Goal: Task Accomplishment & Management: Use online tool/utility

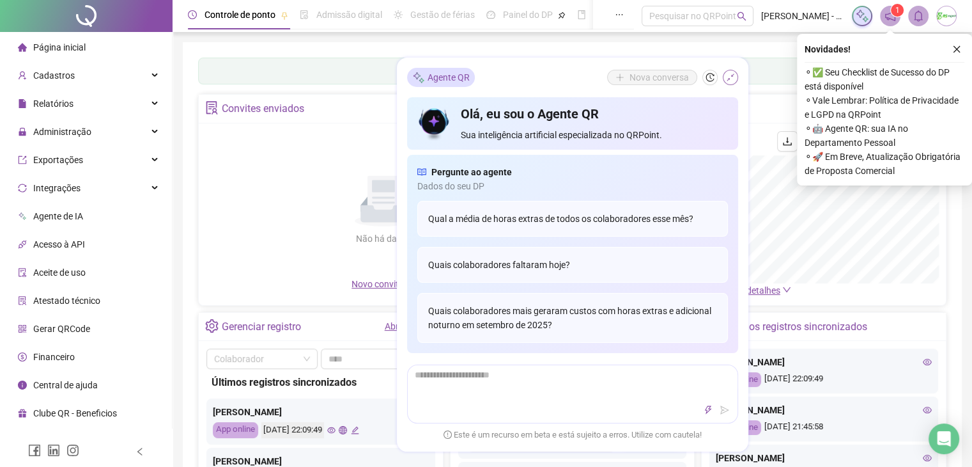
click at [730, 74] on icon "shrink" at bounding box center [730, 77] width 9 height 9
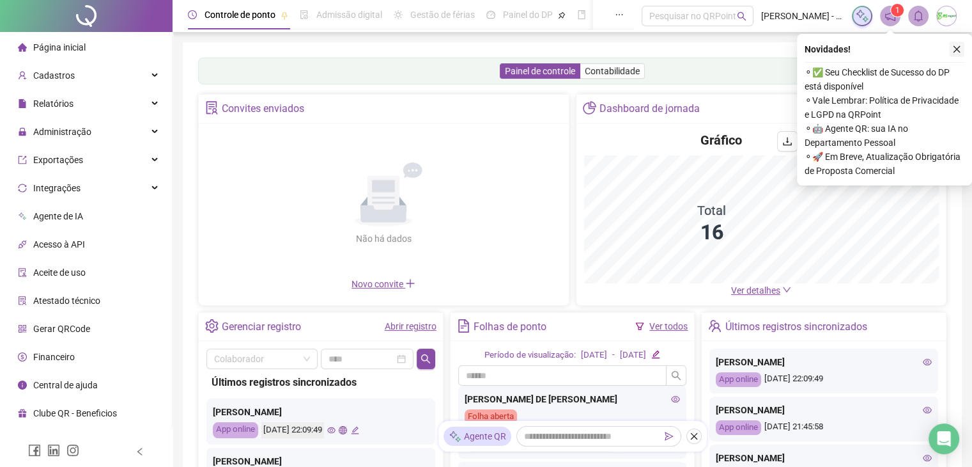
click at [955, 49] on icon "close" at bounding box center [956, 49] width 9 height 9
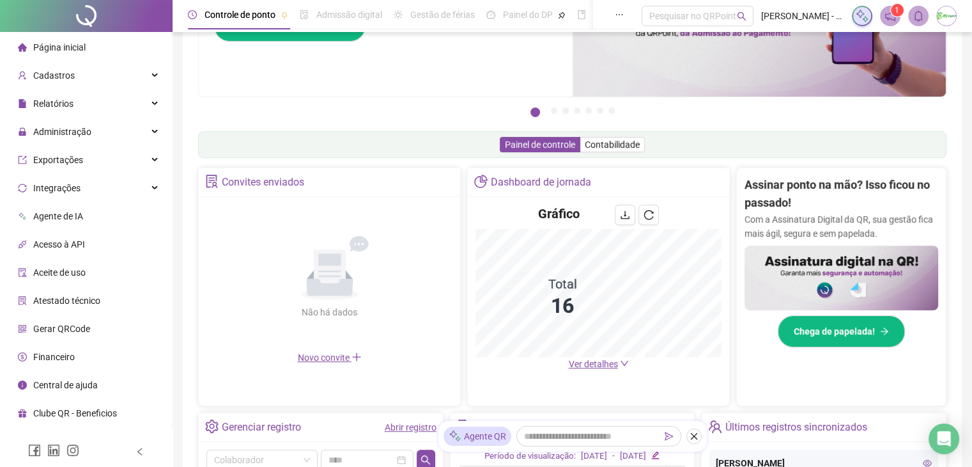
scroll to position [51, 0]
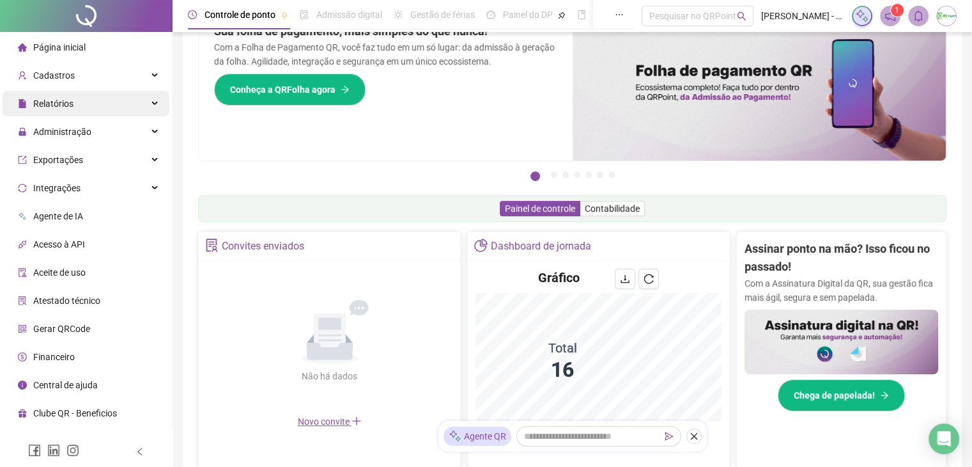
click at [81, 104] on div "Relatórios" at bounding box center [86, 104] width 167 height 26
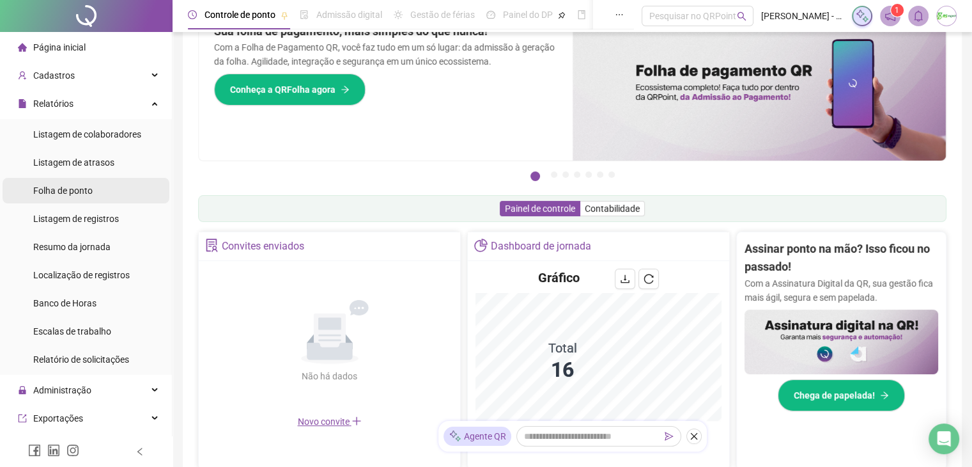
click at [84, 201] on div "Folha de ponto" at bounding box center [62, 191] width 59 height 26
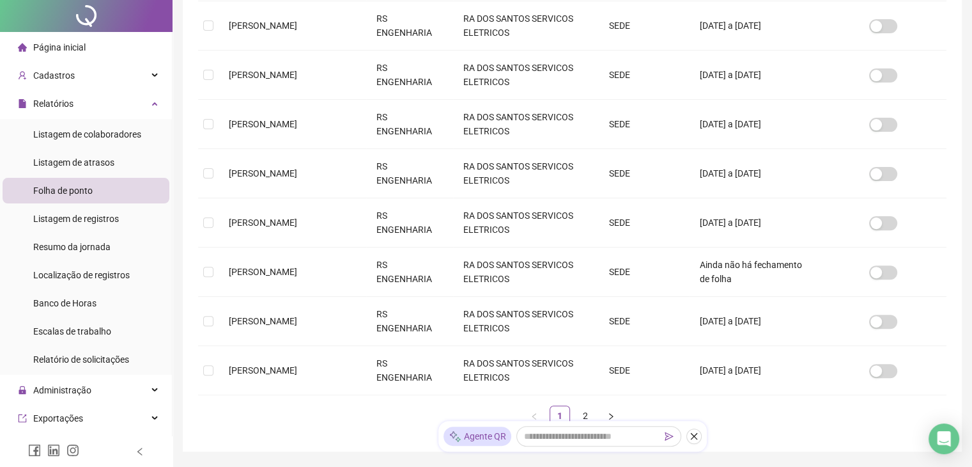
scroll to position [453, 0]
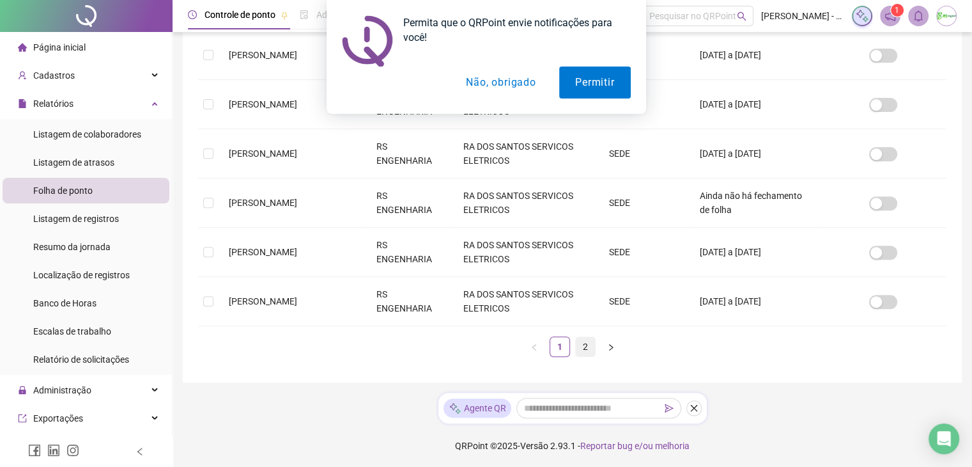
click at [583, 337] on link "2" at bounding box center [585, 346] width 19 height 19
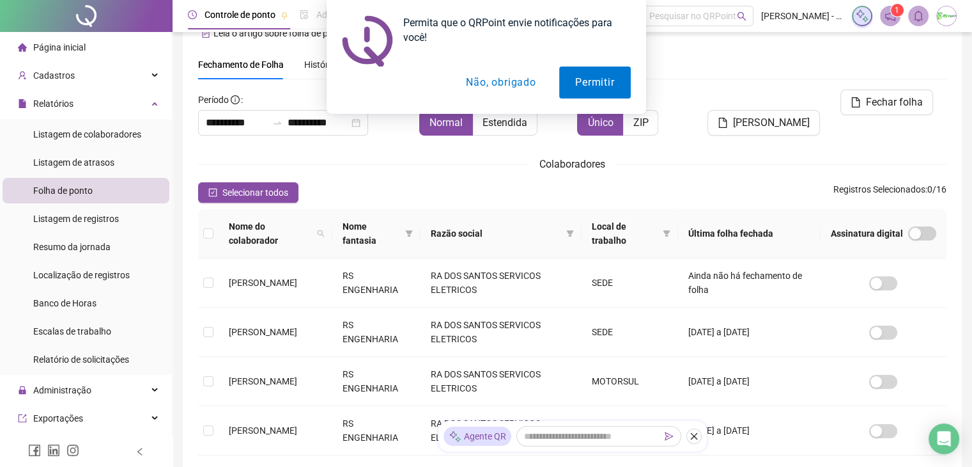
click at [496, 85] on button "Não, obrigado" at bounding box center [501, 82] width 102 height 32
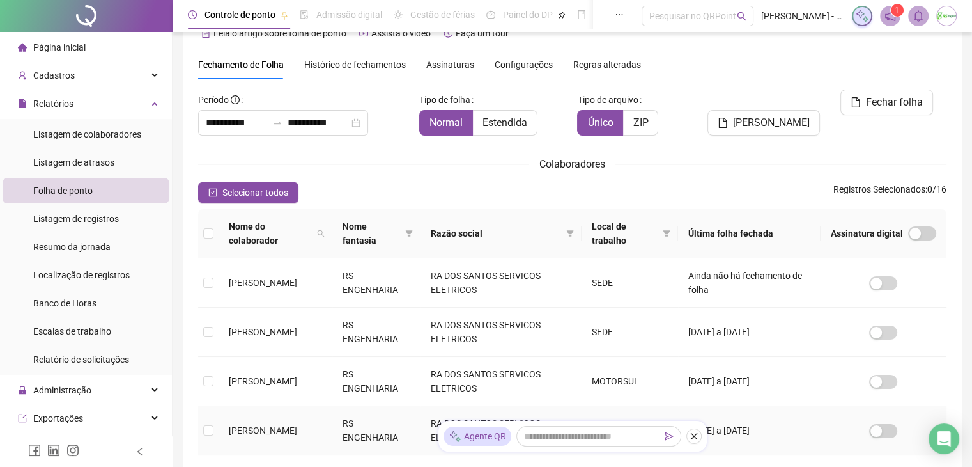
scroll to position [256, 0]
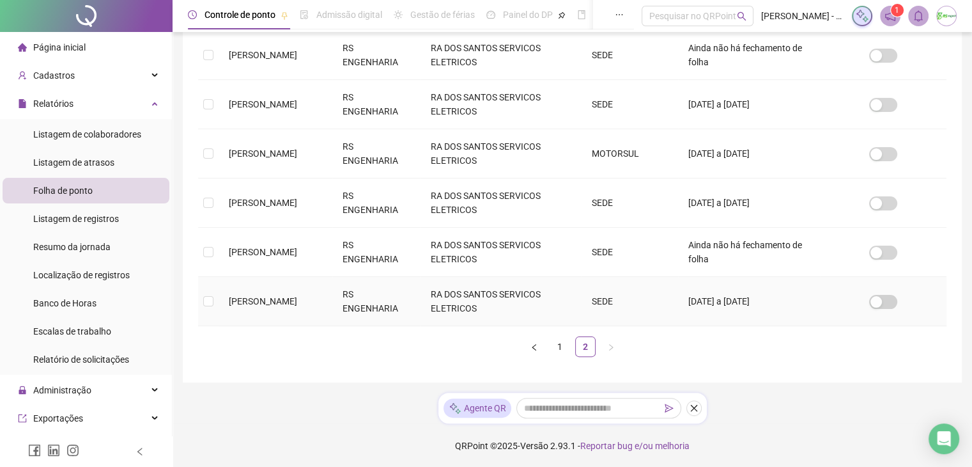
click at [208, 307] on td at bounding box center [208, 301] width 20 height 49
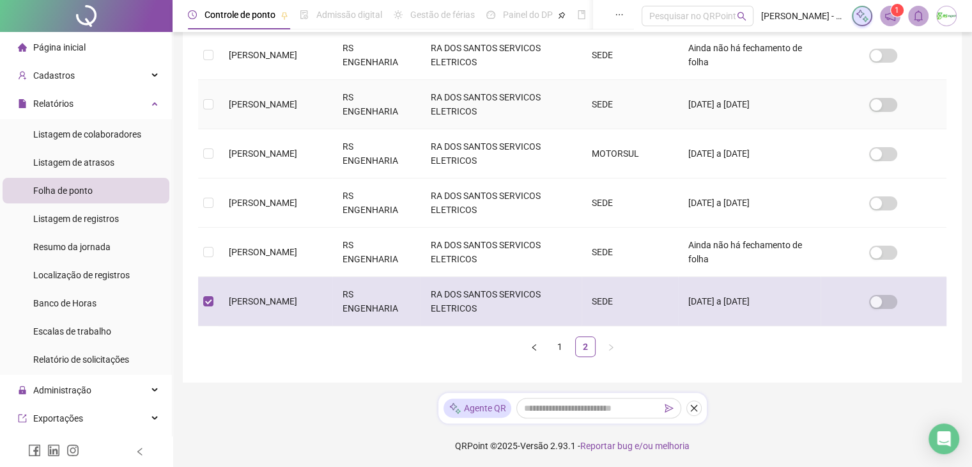
scroll to position [28, 0]
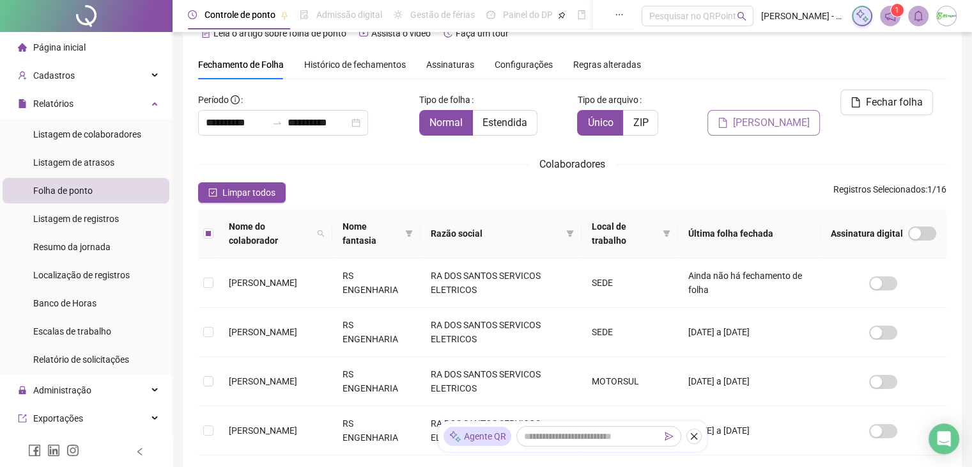
click at [749, 115] on span "[PERSON_NAME]" at bounding box center [771, 122] width 77 height 15
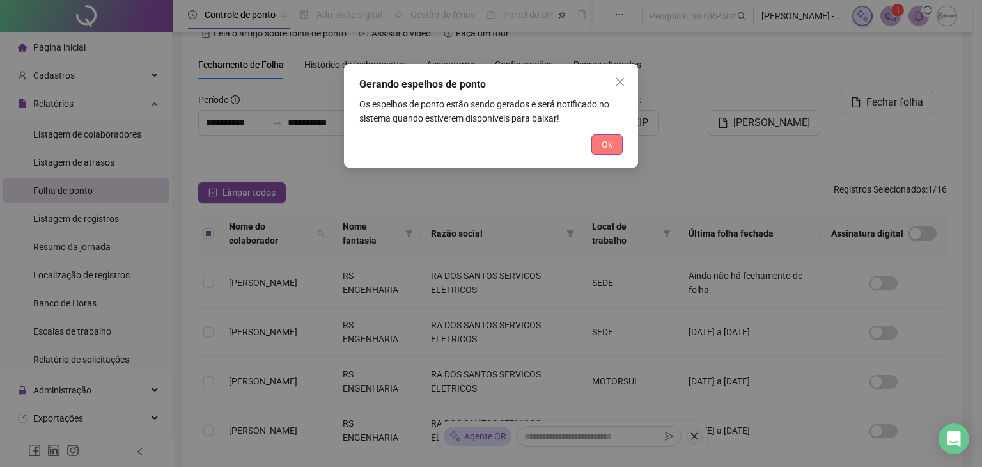
click at [596, 144] on button "Ok" at bounding box center [606, 144] width 31 height 20
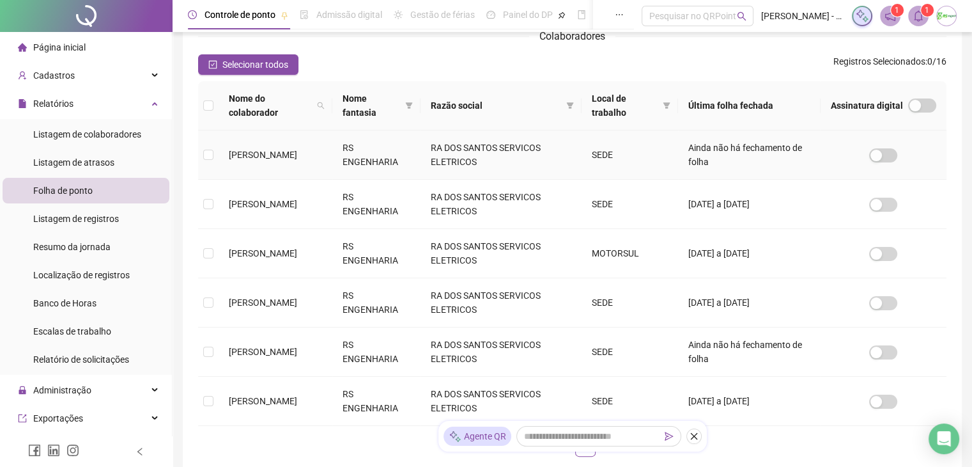
scroll to position [220, 0]
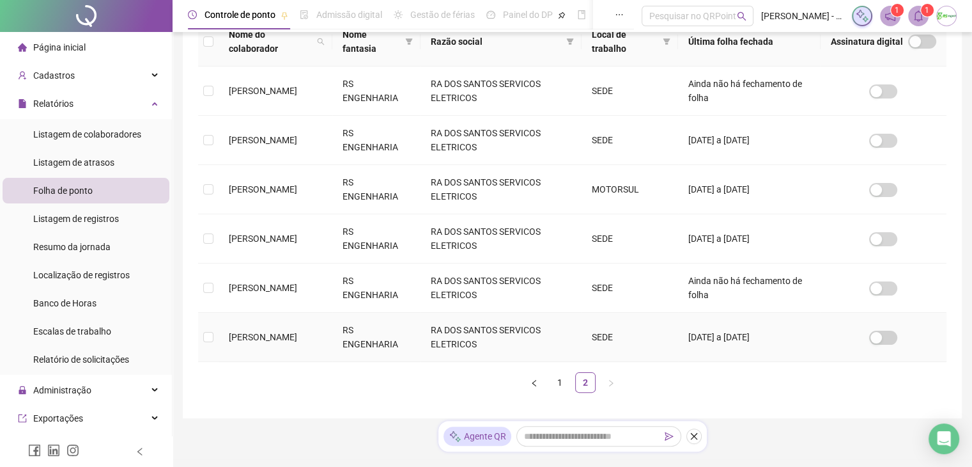
click at [202, 337] on td at bounding box center [208, 337] width 20 height 49
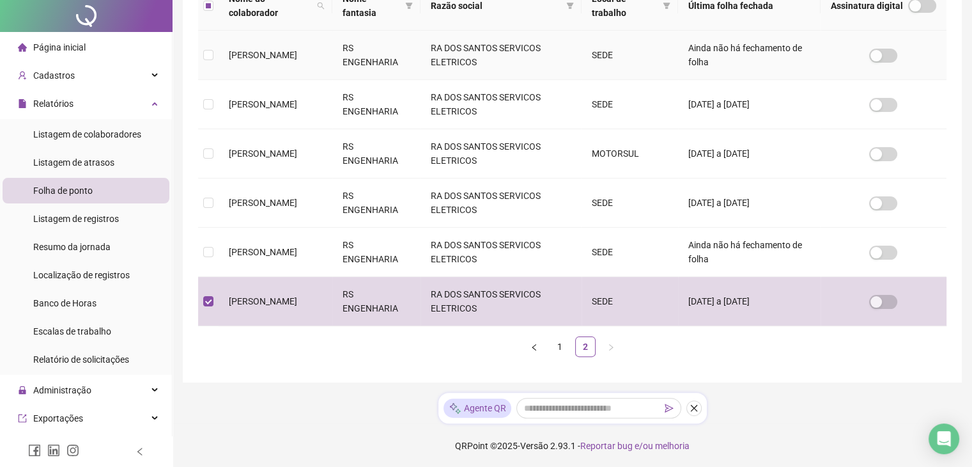
scroll to position [0, 0]
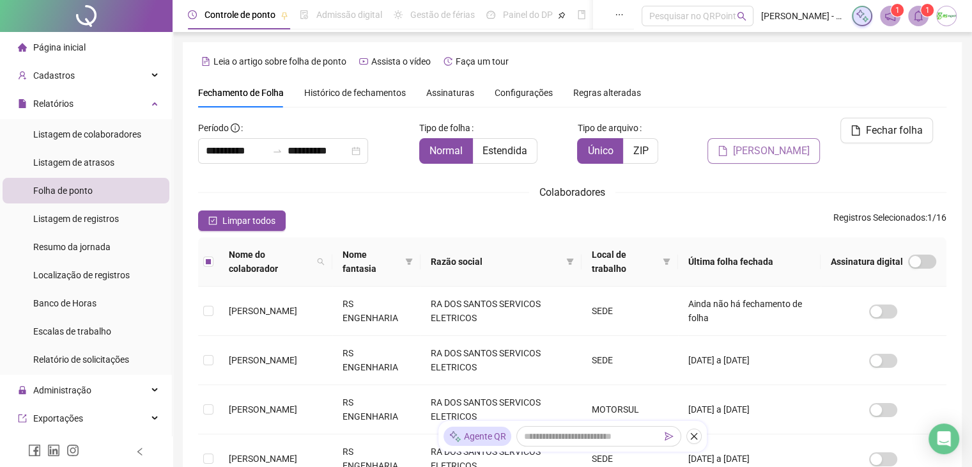
click at [741, 138] on button "[PERSON_NAME]" at bounding box center [764, 151] width 112 height 26
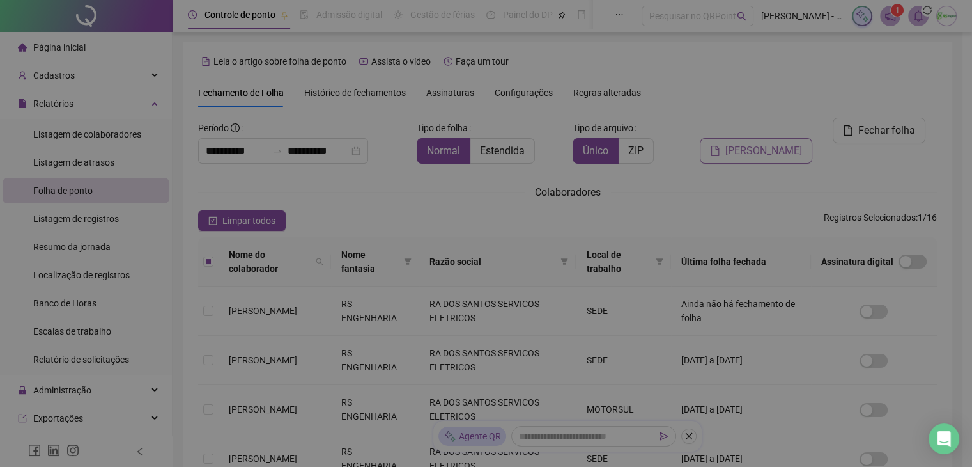
scroll to position [28, 0]
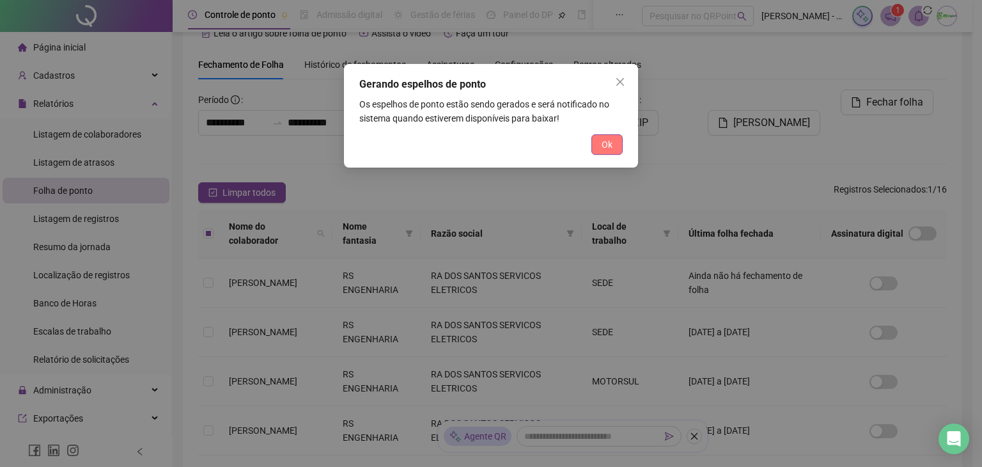
click at [607, 144] on span "Ok" at bounding box center [606, 144] width 11 height 14
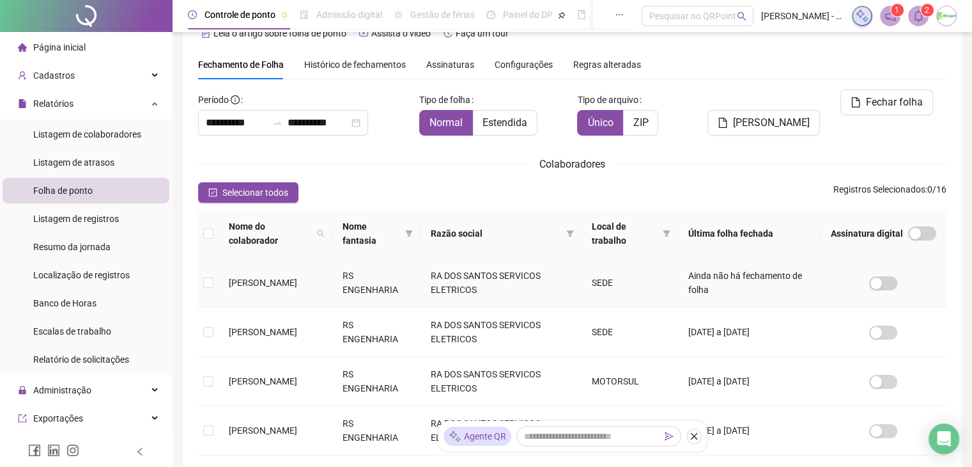
scroll to position [220, 0]
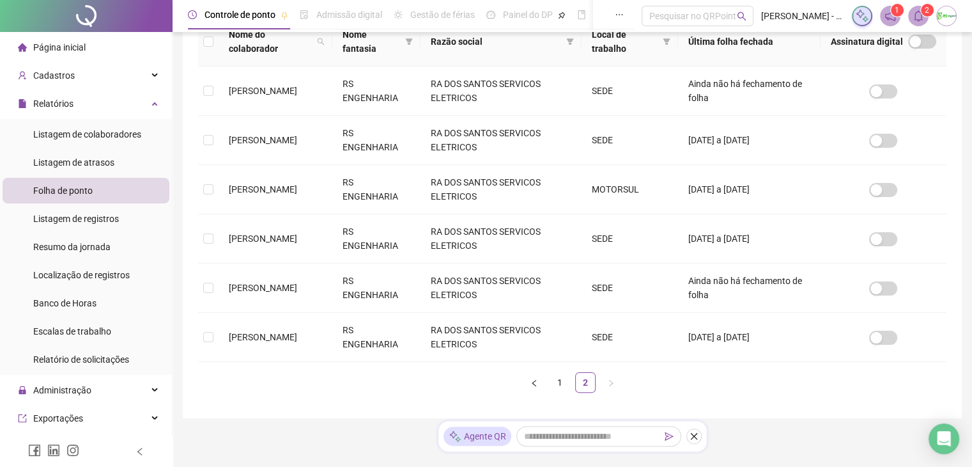
click at [913, 17] on icon "bell" at bounding box center [919, 16] width 12 height 12
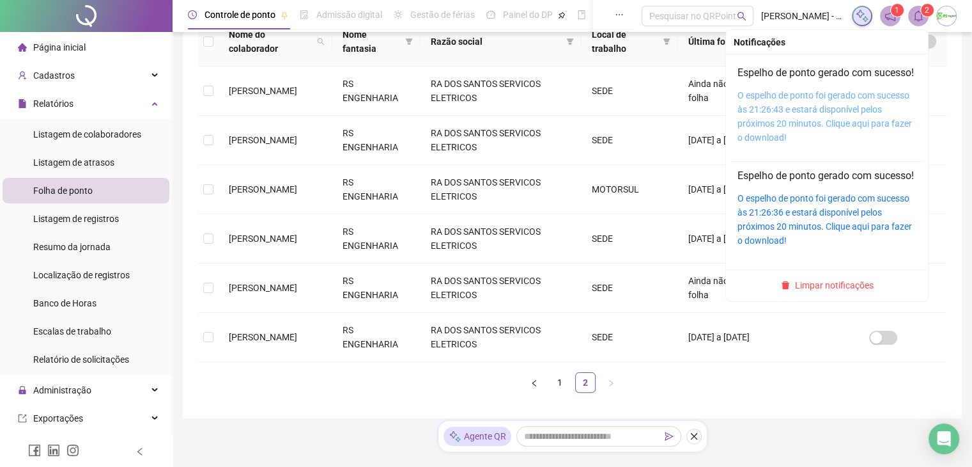
click at [798, 115] on link "O espelho de ponto foi gerado com sucesso às 21:26:43 e estará disponível pelos…" at bounding box center [825, 116] width 175 height 52
